Goal: Information Seeking & Learning: Learn about a topic

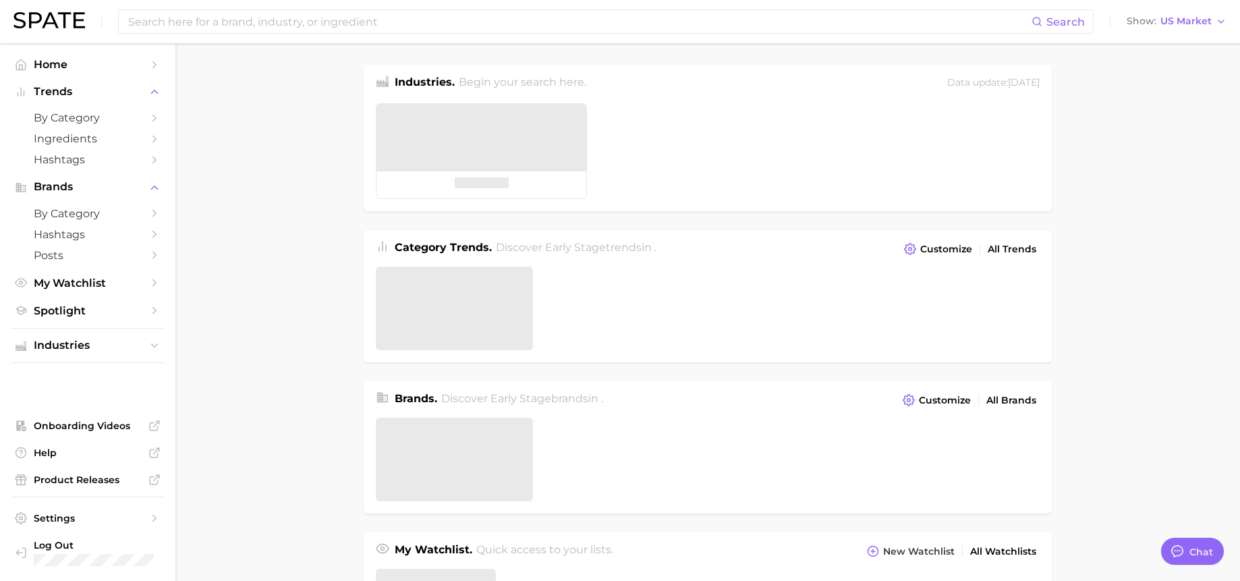
type textarea "x"
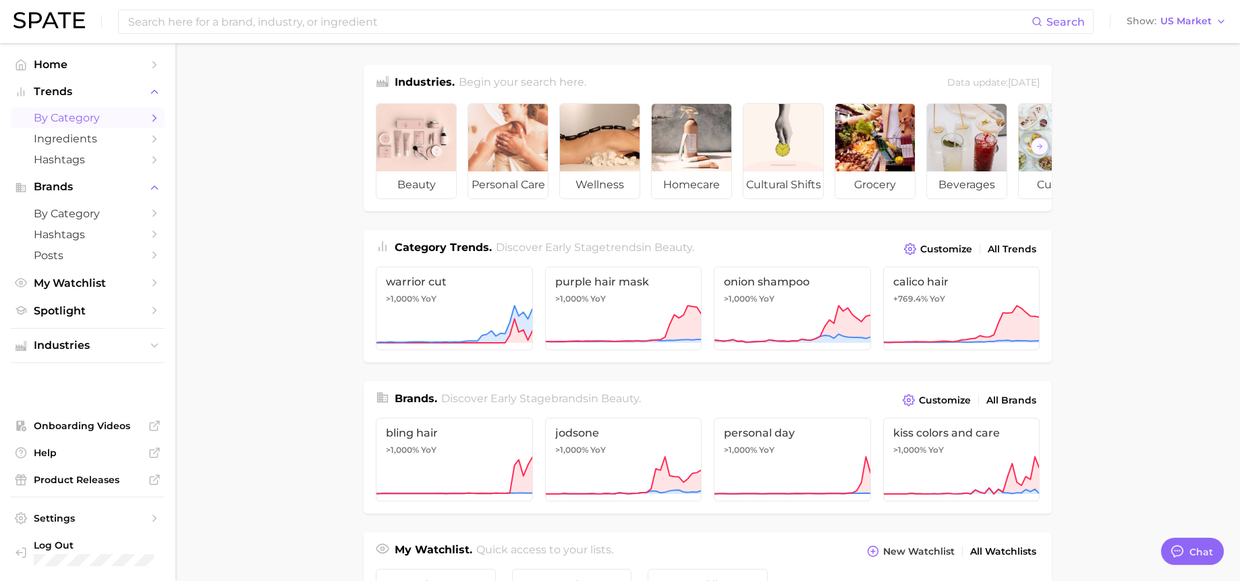
click at [97, 121] on span "by Category" at bounding box center [88, 117] width 108 height 13
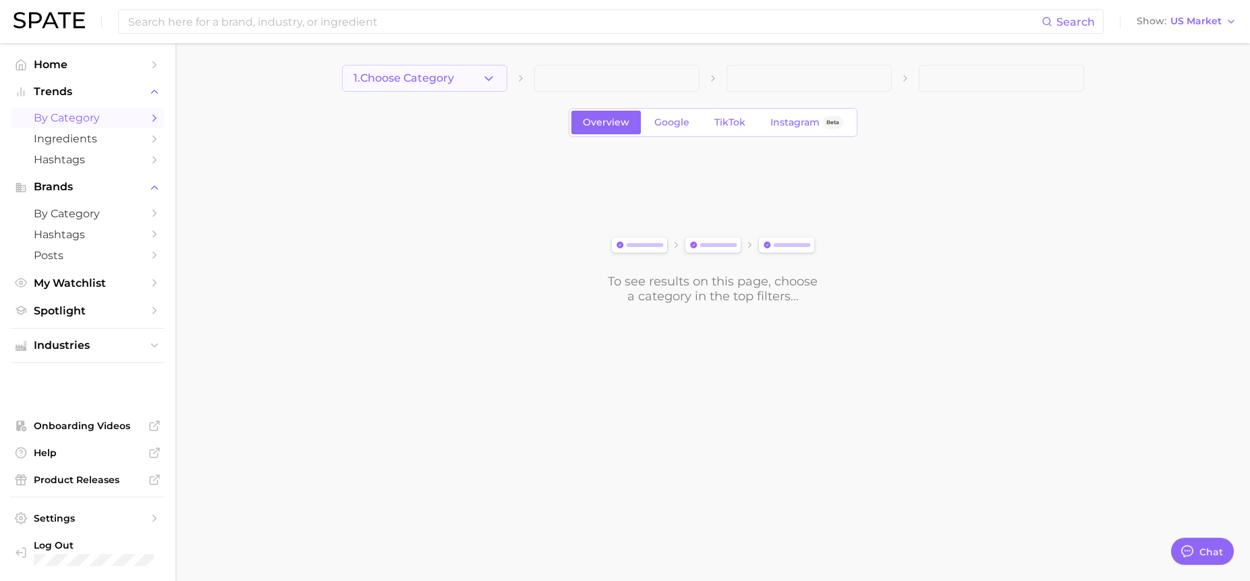
click at [493, 82] on icon "button" at bounding box center [489, 79] width 14 height 14
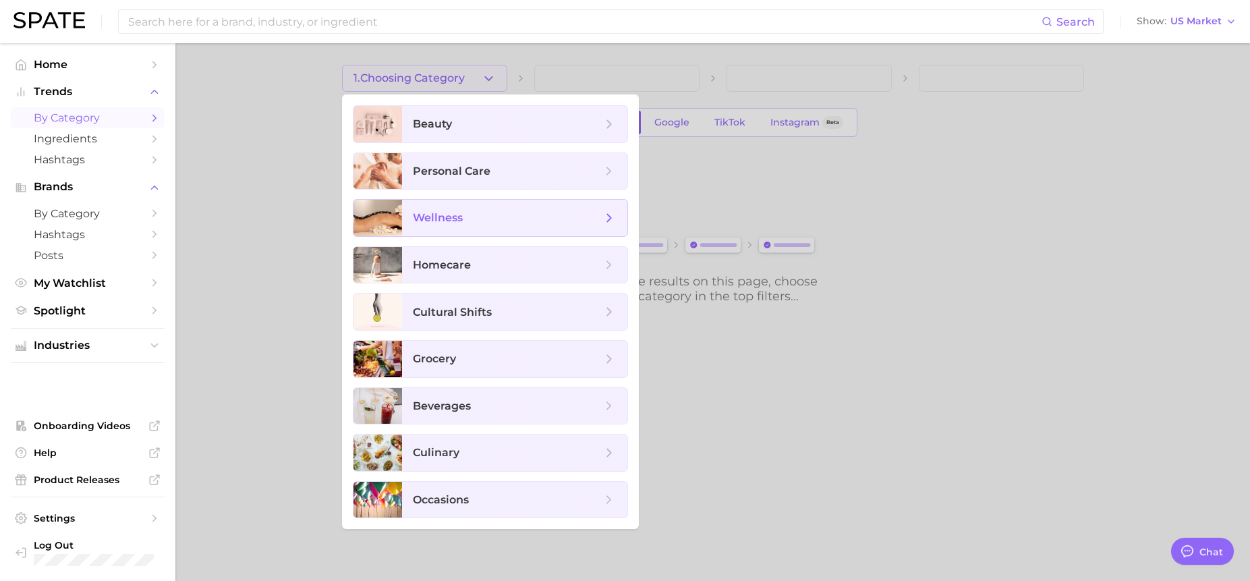
click at [509, 227] on span "wellness" at bounding box center [514, 218] width 225 height 36
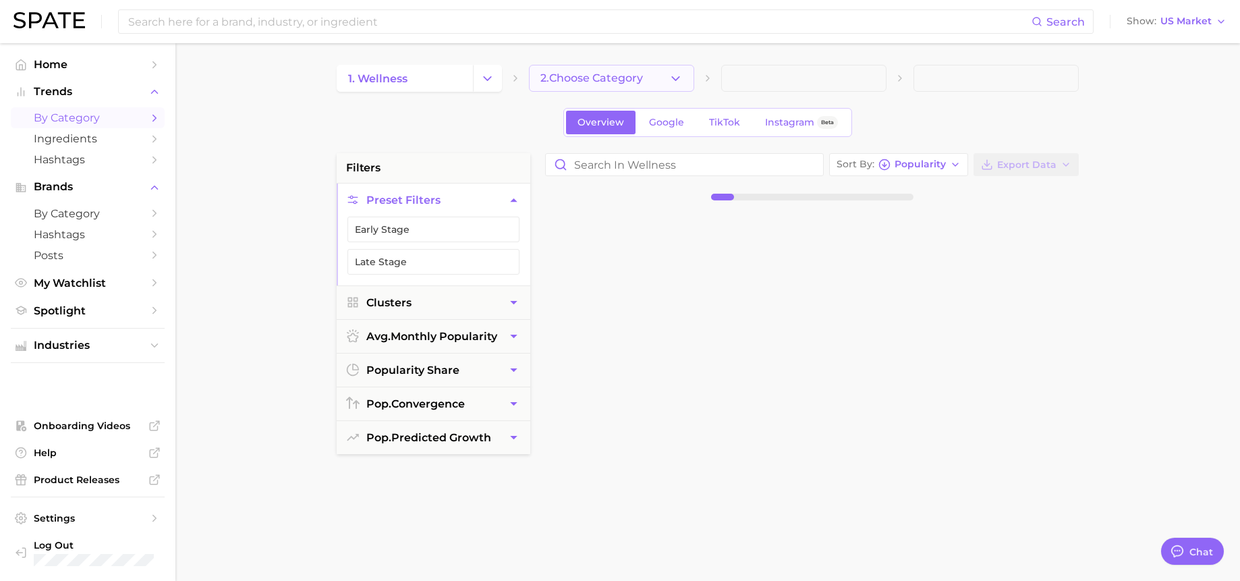
click at [657, 70] on button "2. Choose Category" at bounding box center [611, 78] width 165 height 27
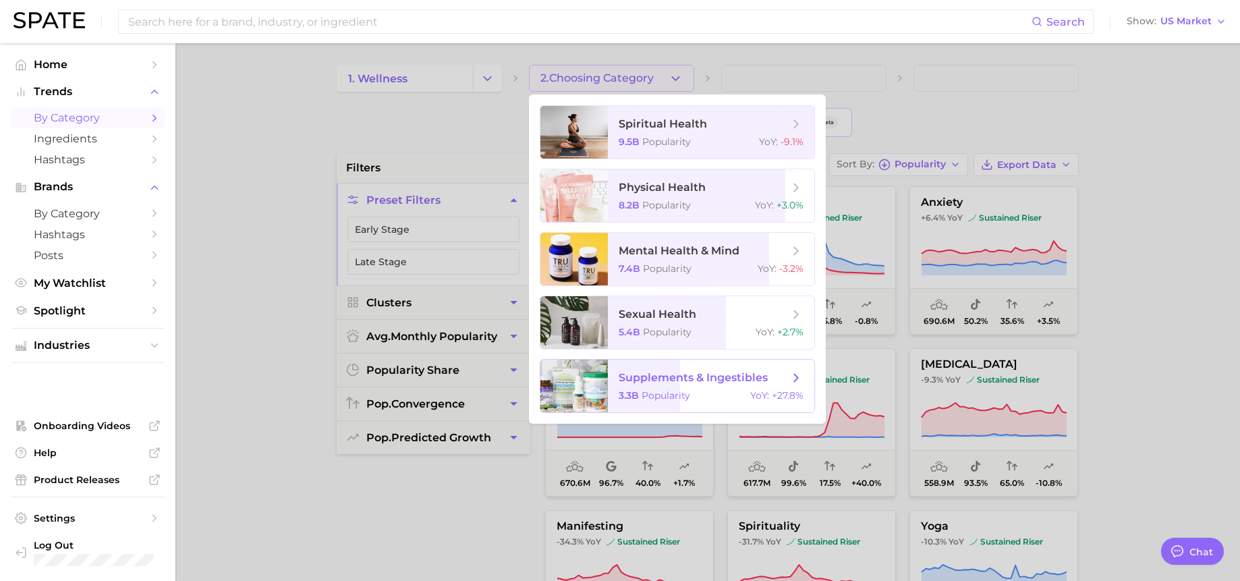
click at [670, 398] on span "Popularity" at bounding box center [666, 395] width 49 height 12
